Goal: Task Accomplishment & Management: Use online tool/utility

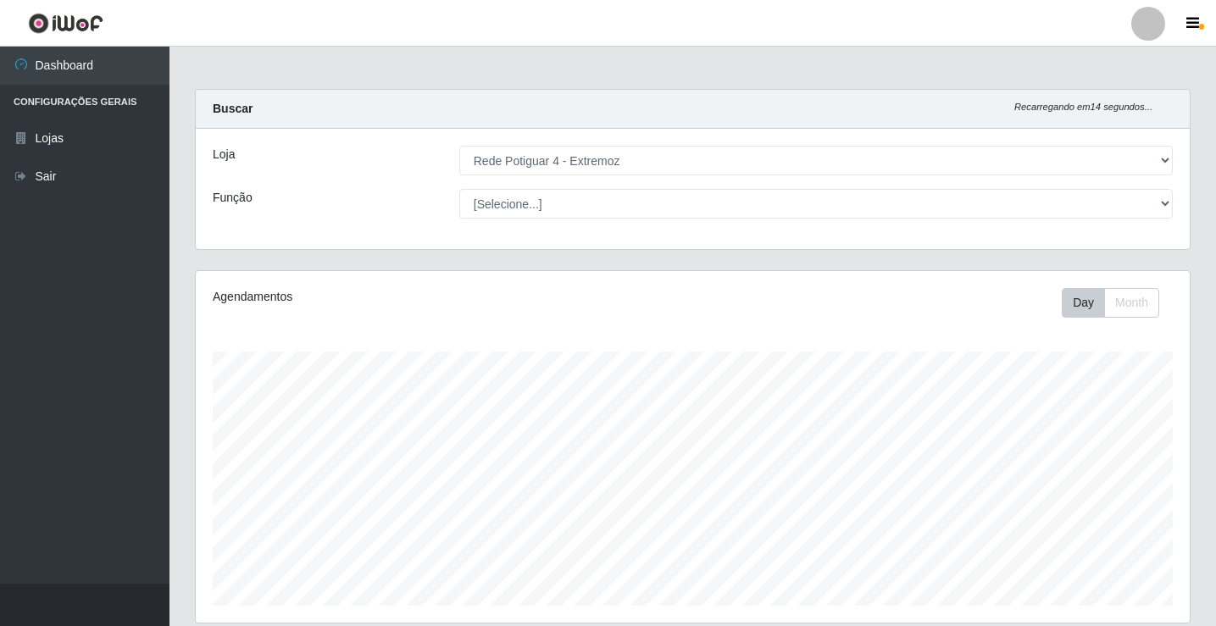
select select "78"
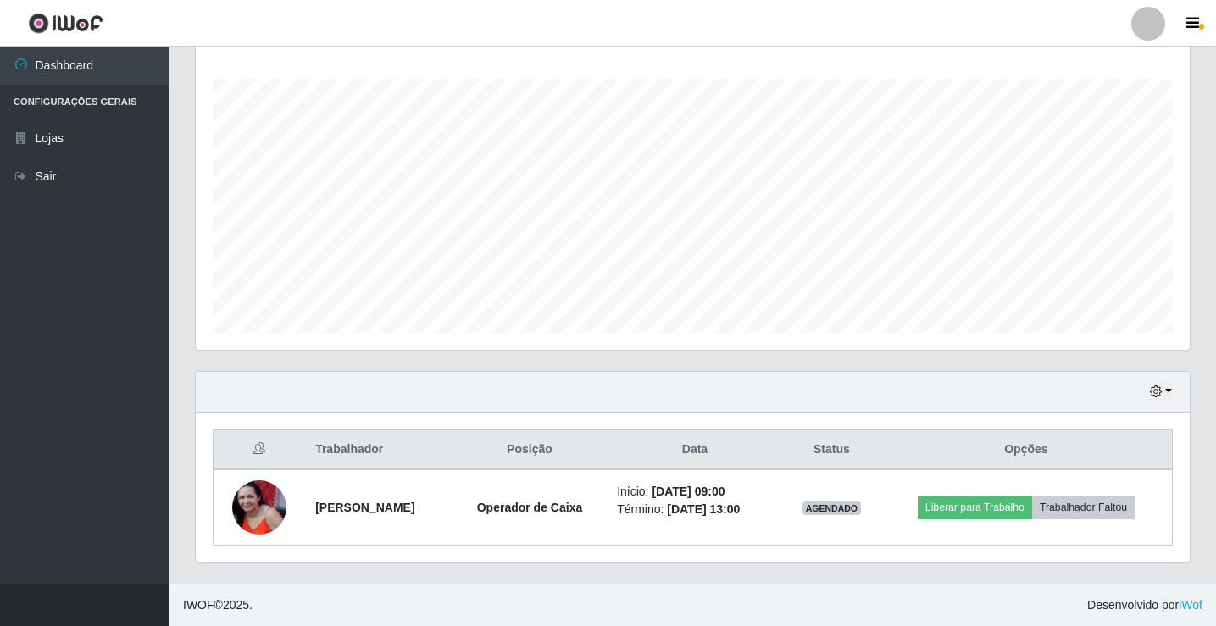
scroll to position [352, 994]
click at [1170, 384] on button "button" at bounding box center [1161, 391] width 24 height 19
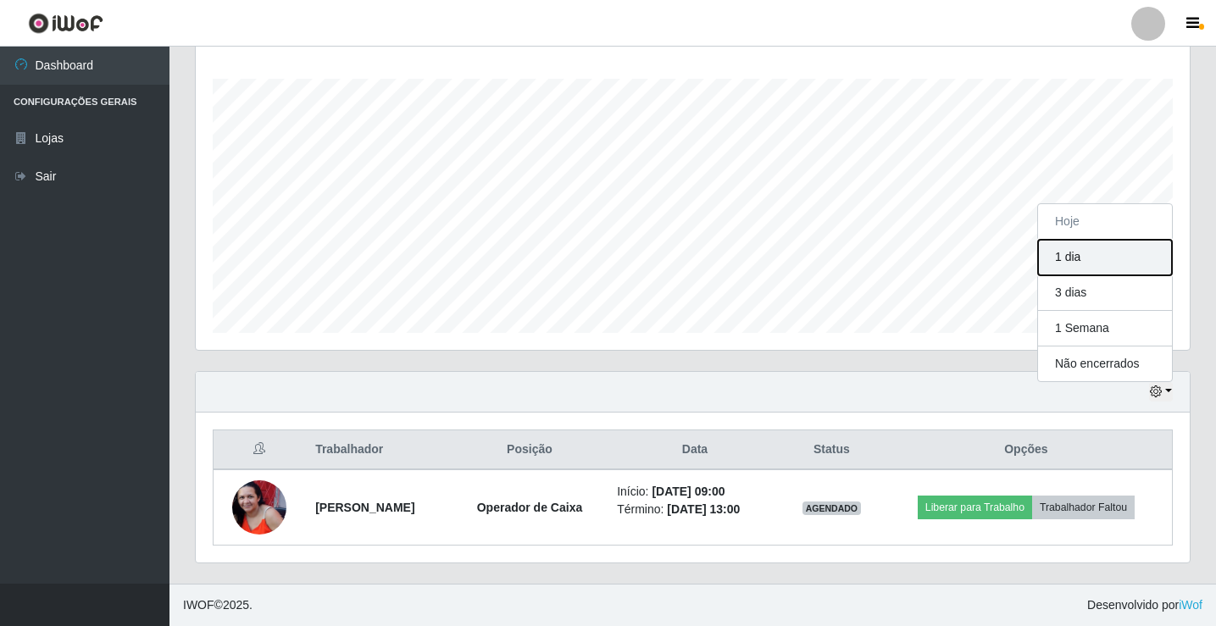
click at [1082, 262] on button "1 dia" at bounding box center [1105, 258] width 134 height 36
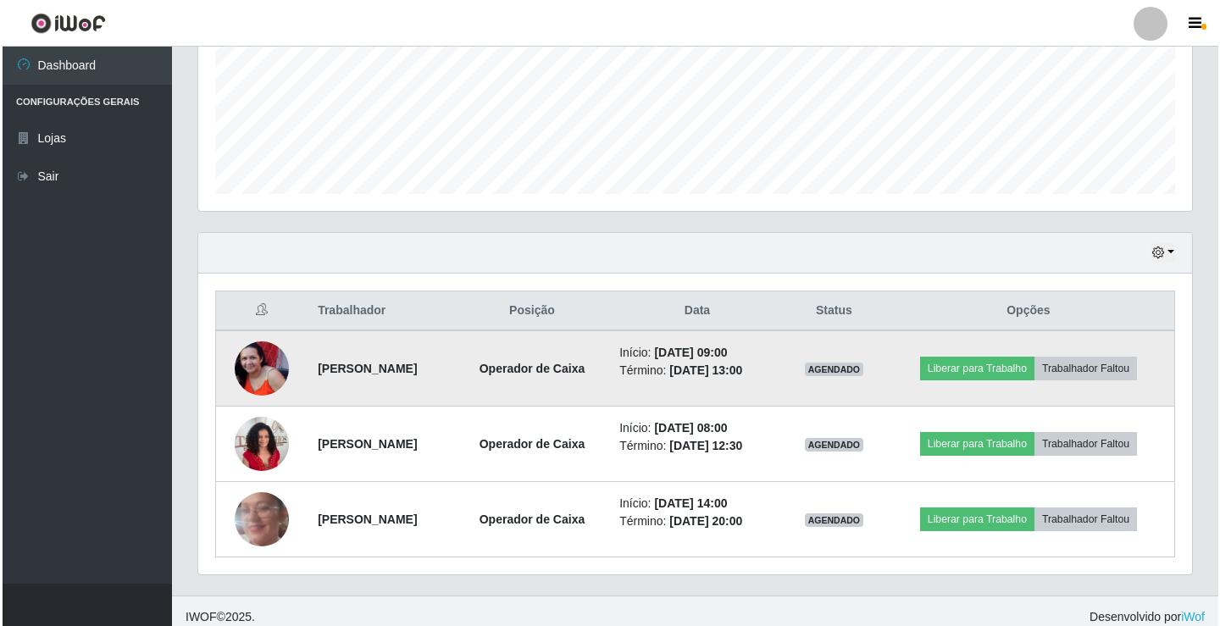
scroll to position [424, 0]
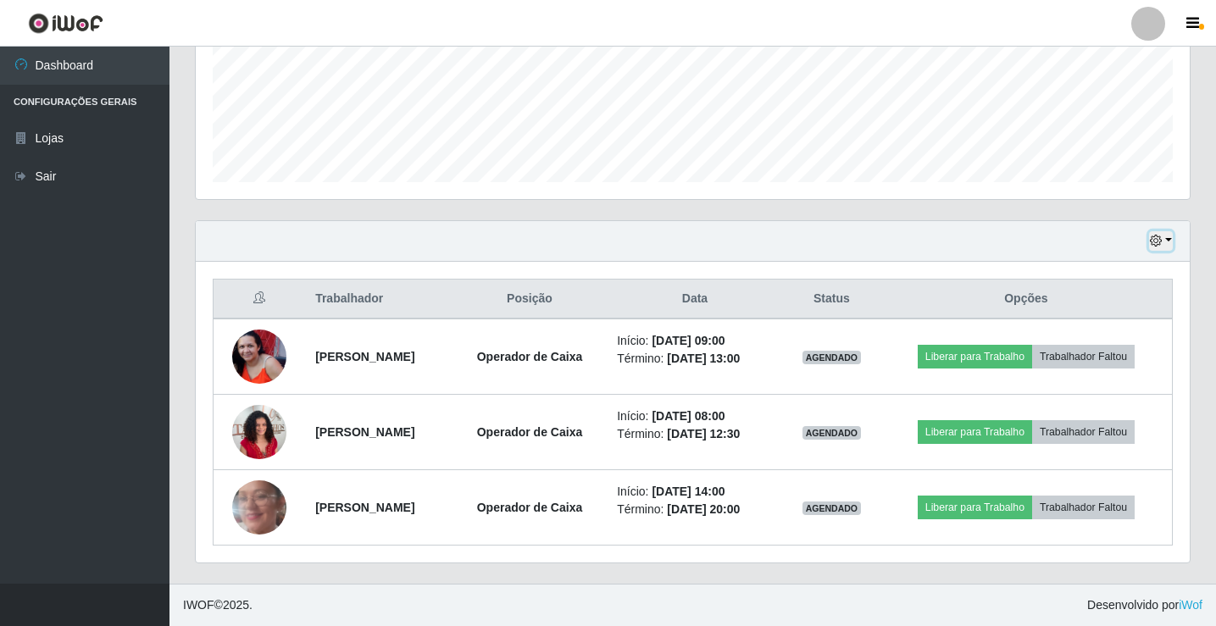
click at [1169, 239] on button "button" at bounding box center [1161, 240] width 24 height 19
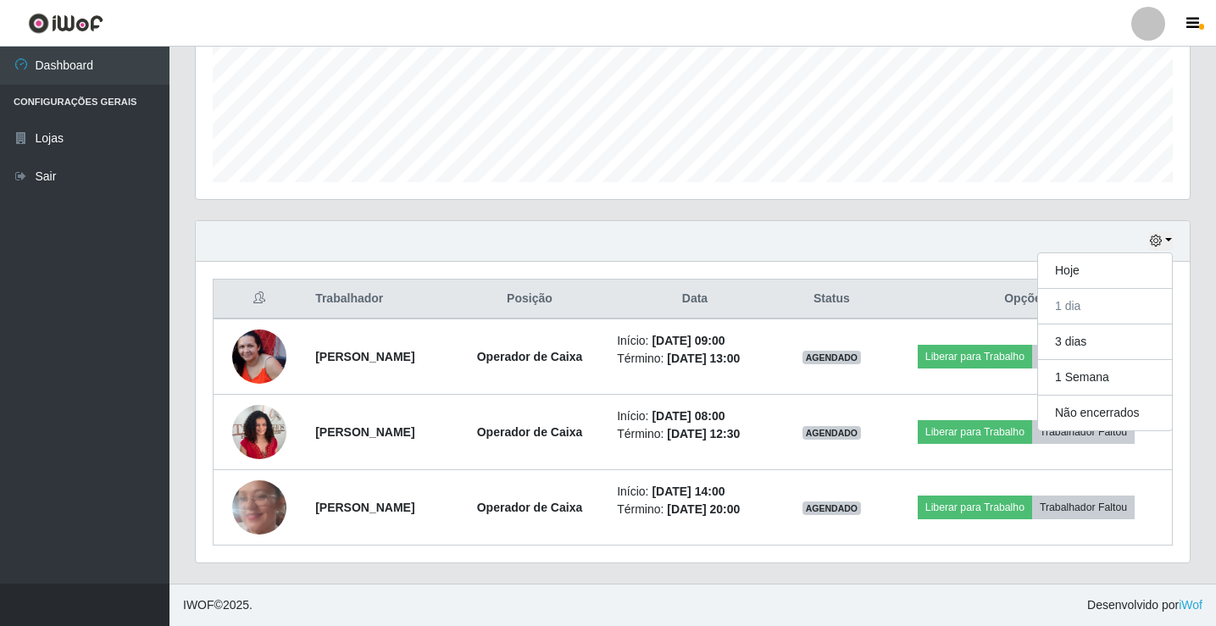
click at [898, 276] on div "Trabalhador Posição Data Status Opções [PERSON_NAME] Operador de Caixa Início: …" at bounding box center [693, 412] width 994 height 301
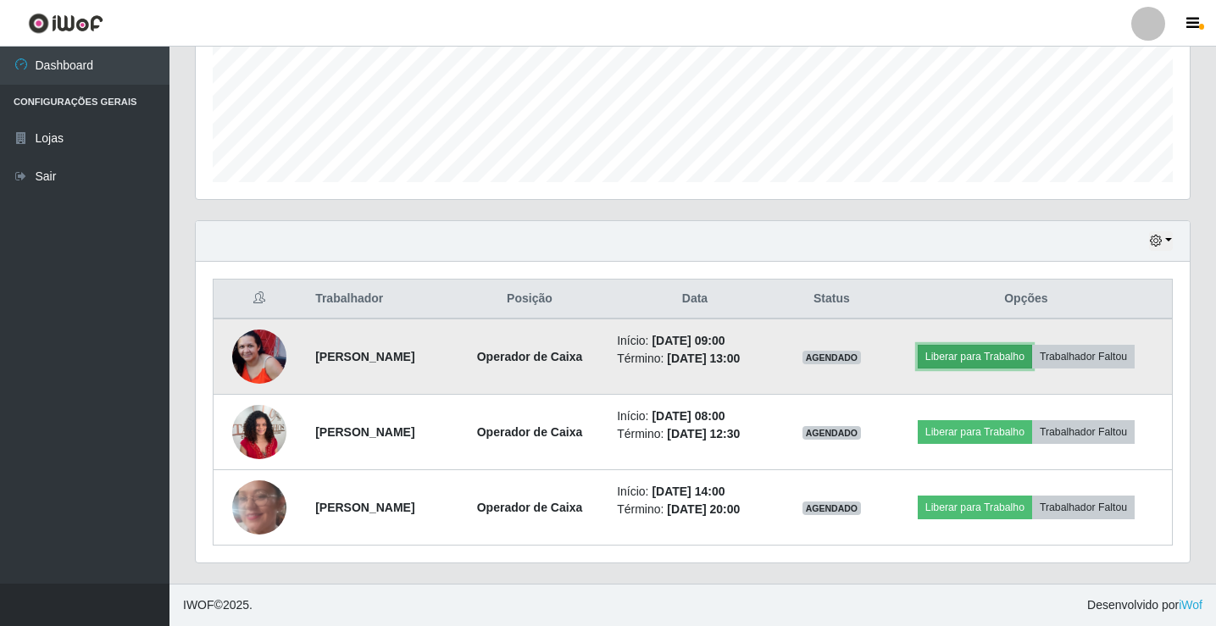
click at [986, 364] on button "Liberar para Trabalho" at bounding box center [975, 357] width 114 height 24
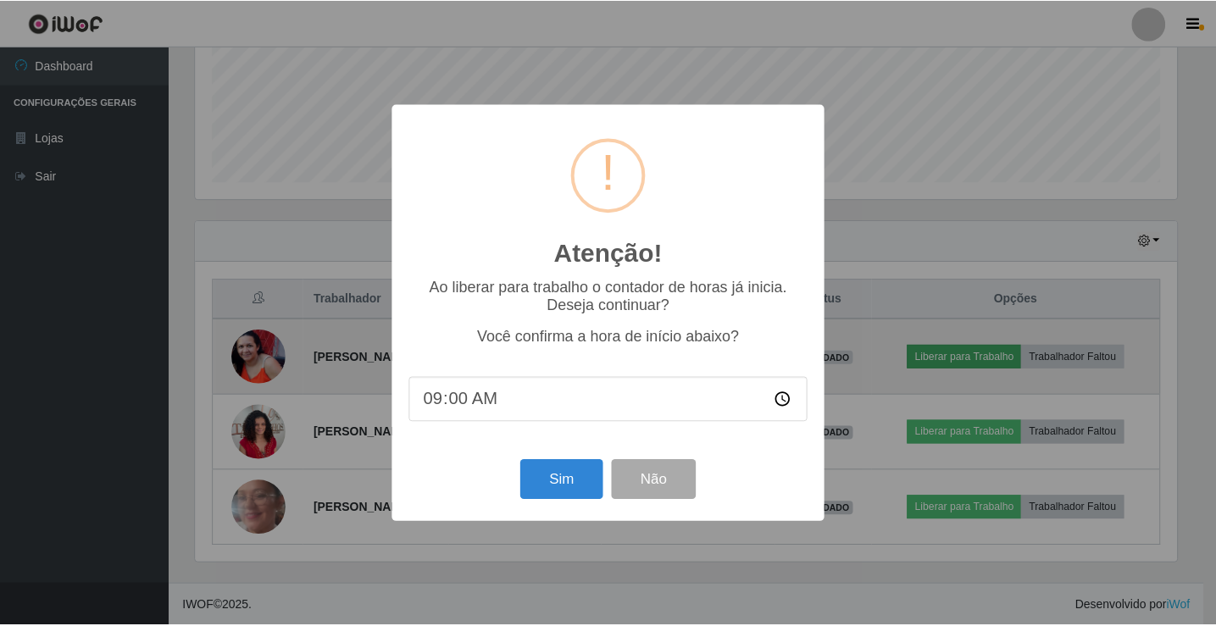
scroll to position [352, 986]
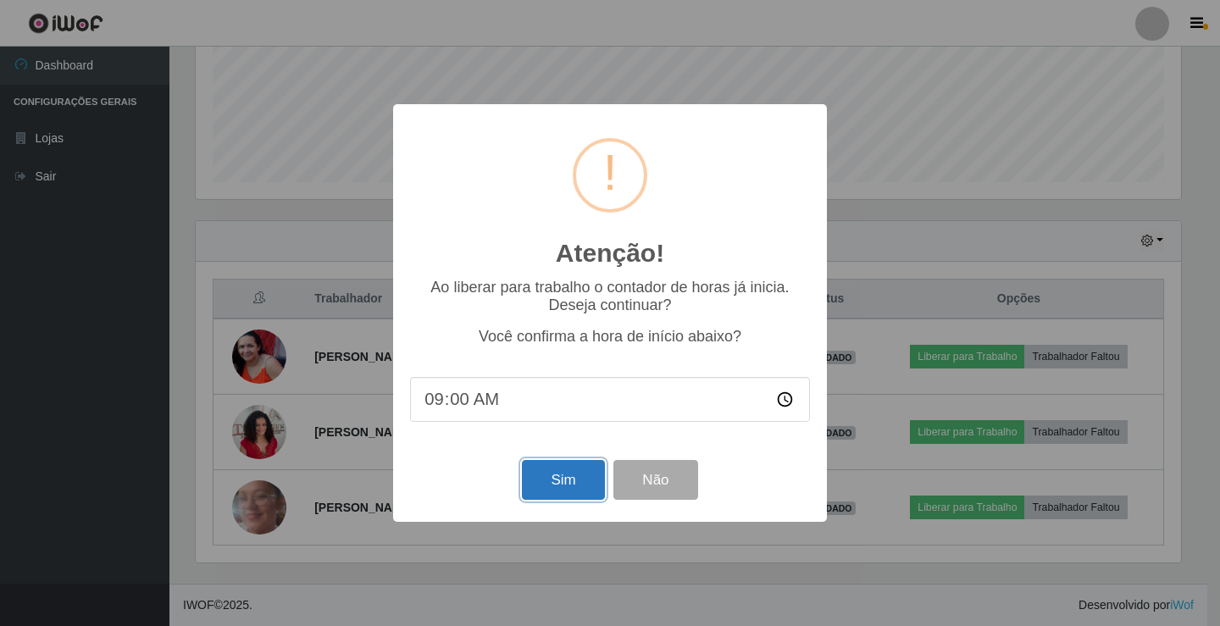
click at [542, 497] on button "Sim" at bounding box center [563, 480] width 82 height 40
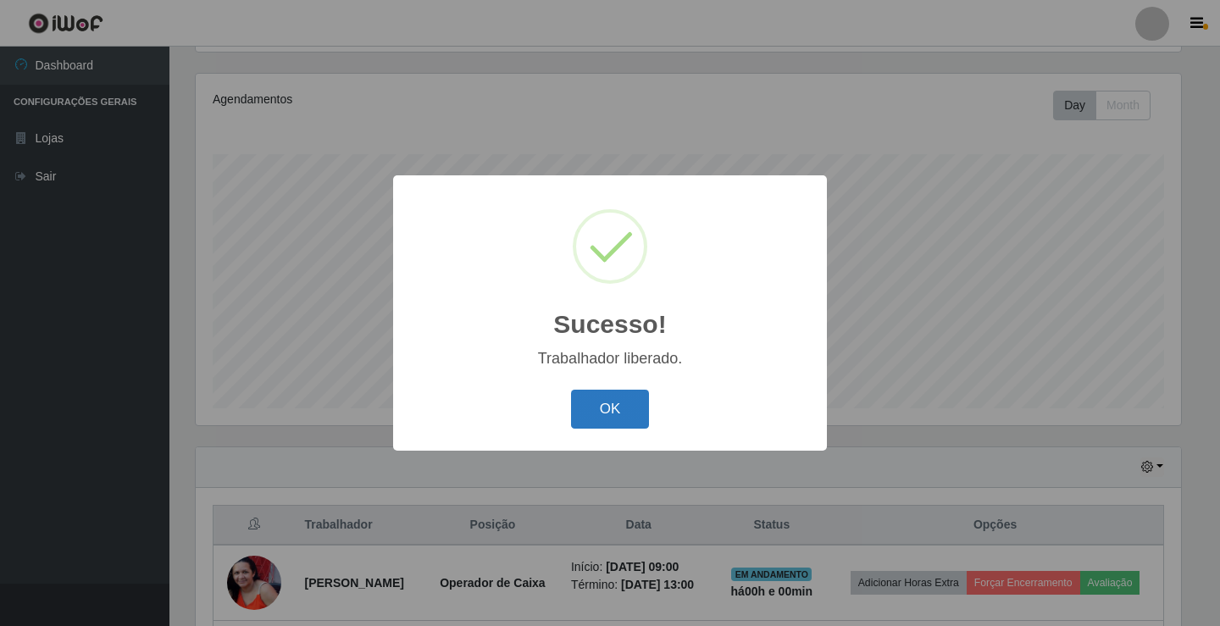
click at [610, 411] on button "OK" at bounding box center [610, 410] width 79 height 40
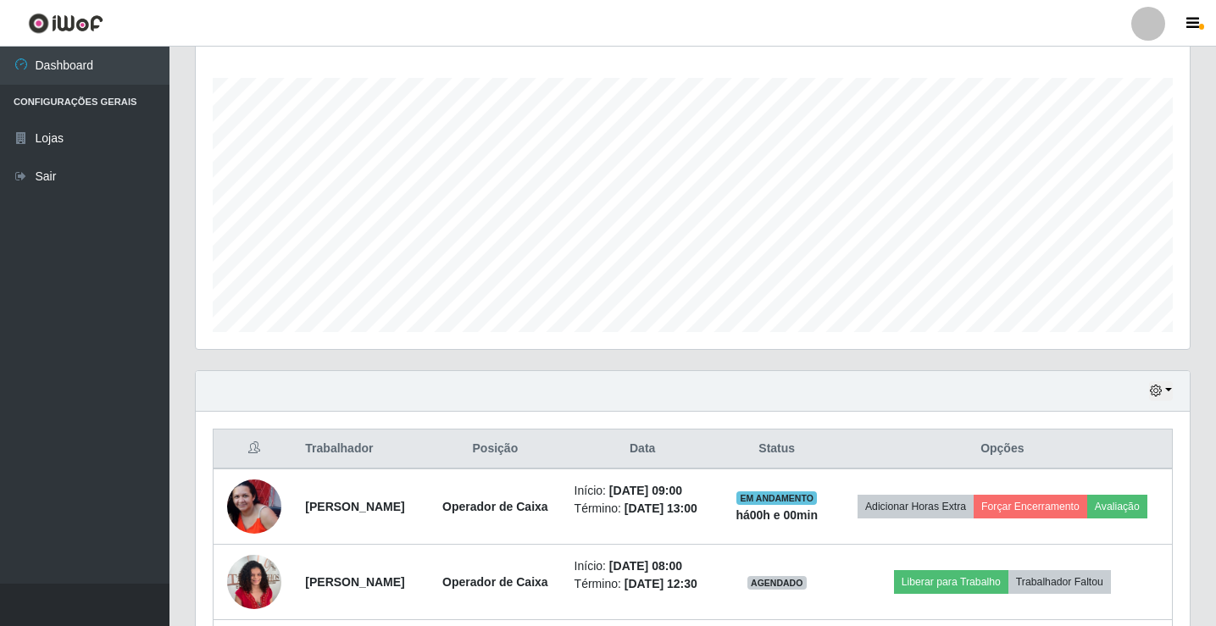
scroll to position [462, 0]
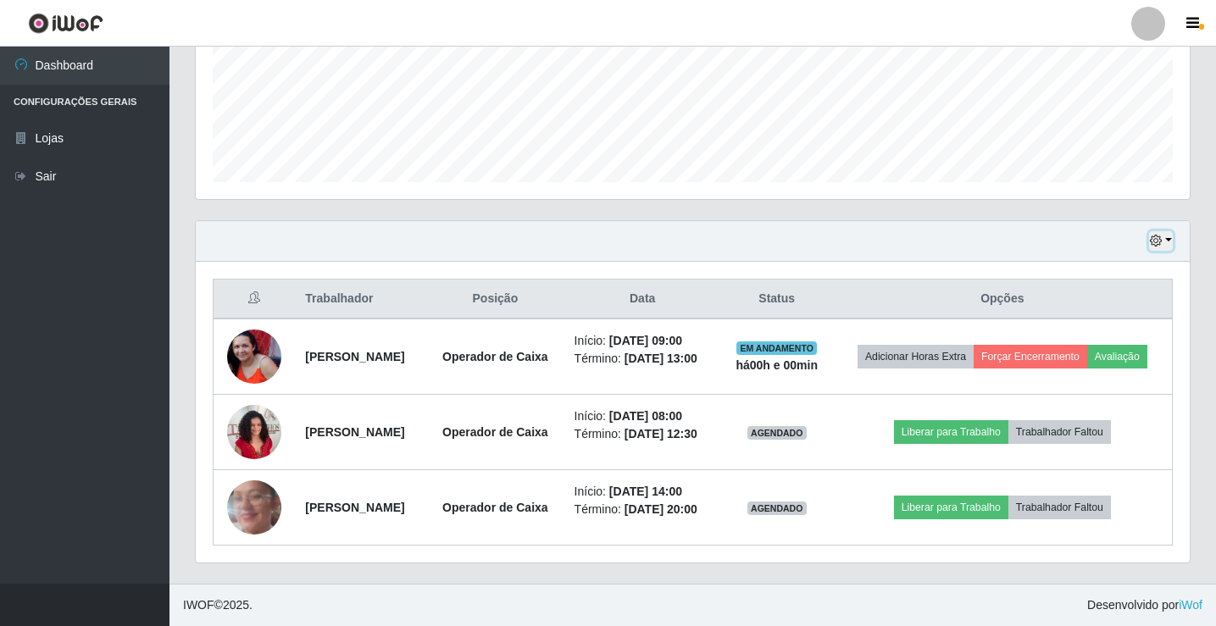
click at [1165, 231] on button "button" at bounding box center [1161, 240] width 24 height 19
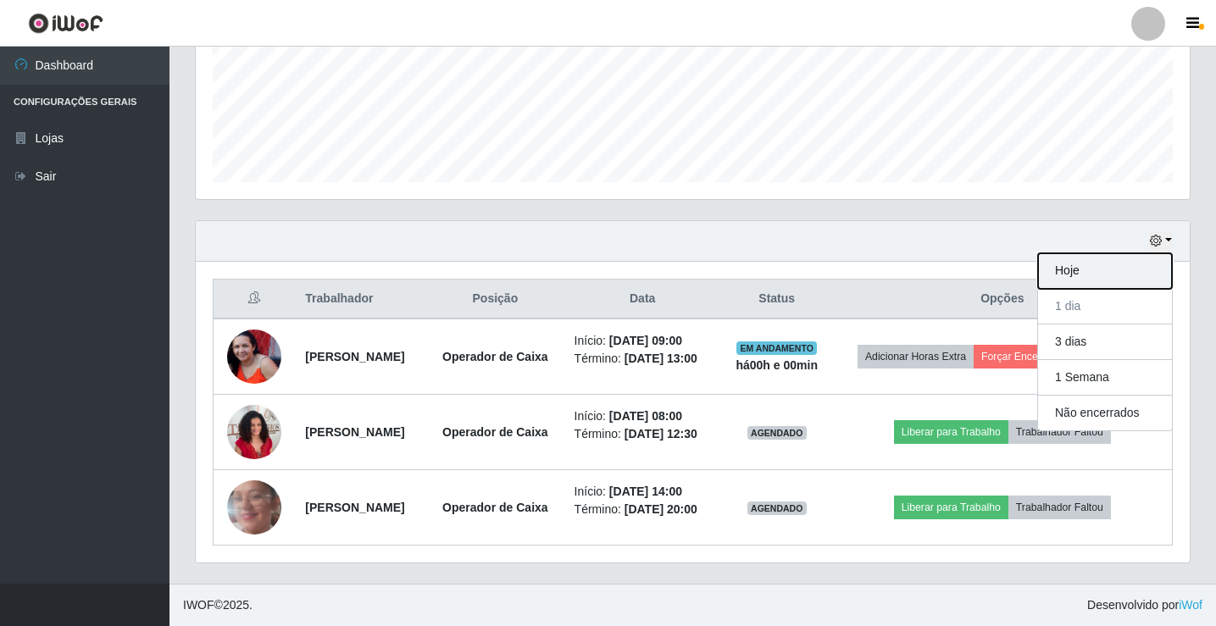
click at [1110, 253] on button "Hoje" at bounding box center [1105, 271] width 134 height 36
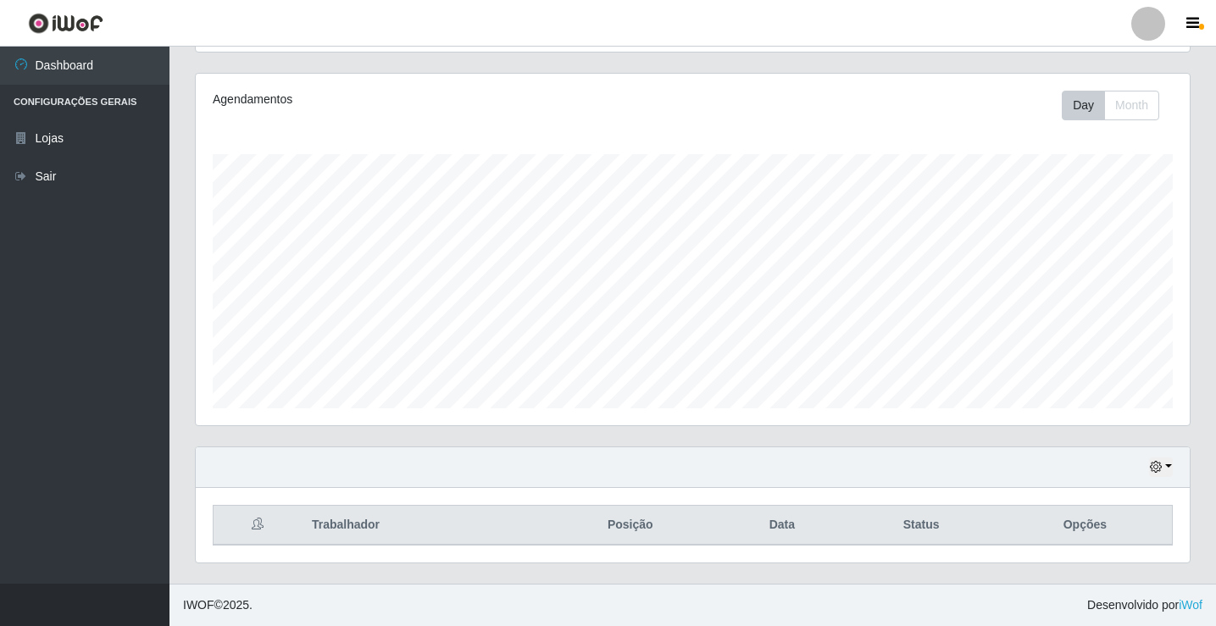
scroll to position [273, 0]
